Goal: Transaction & Acquisition: Purchase product/service

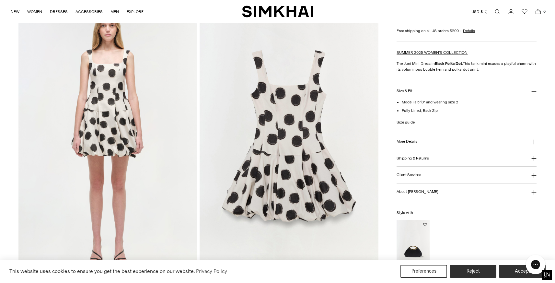
scroll to position [584, 0]
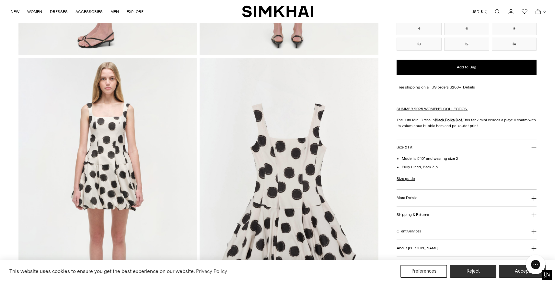
scroll to position [529, 0]
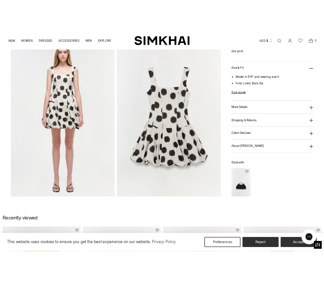
scroll to position [465, 0]
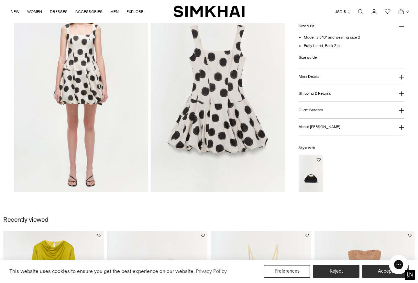
click at [187, 129] on img at bounding box center [218, 91] width 134 height 202
